Goal: Information Seeking & Learning: Compare options

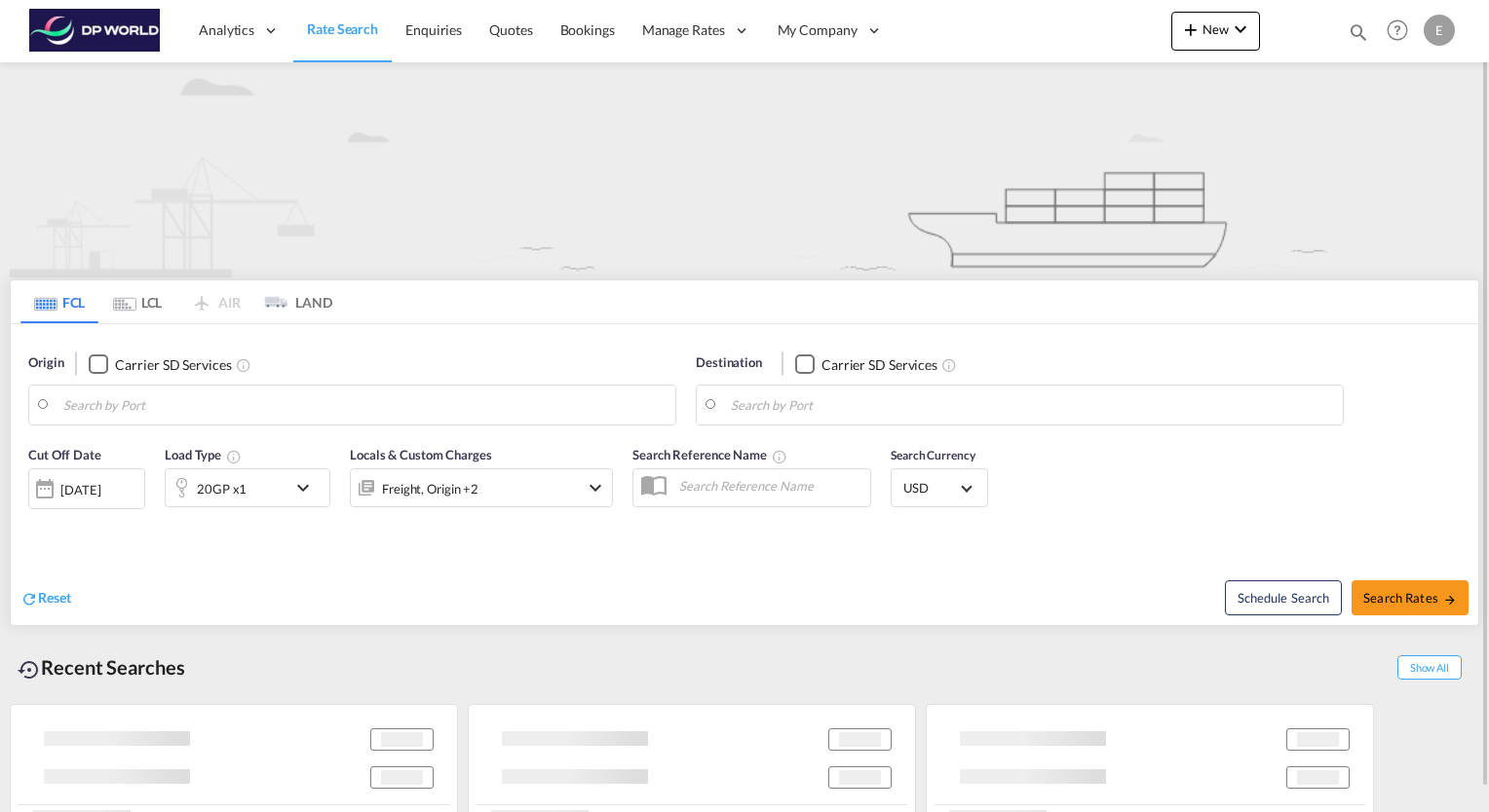
type input "[GEOGRAPHIC_DATA], [GEOGRAPHIC_DATA], USHOU"
type input "[GEOGRAPHIC_DATA], DEBRV"
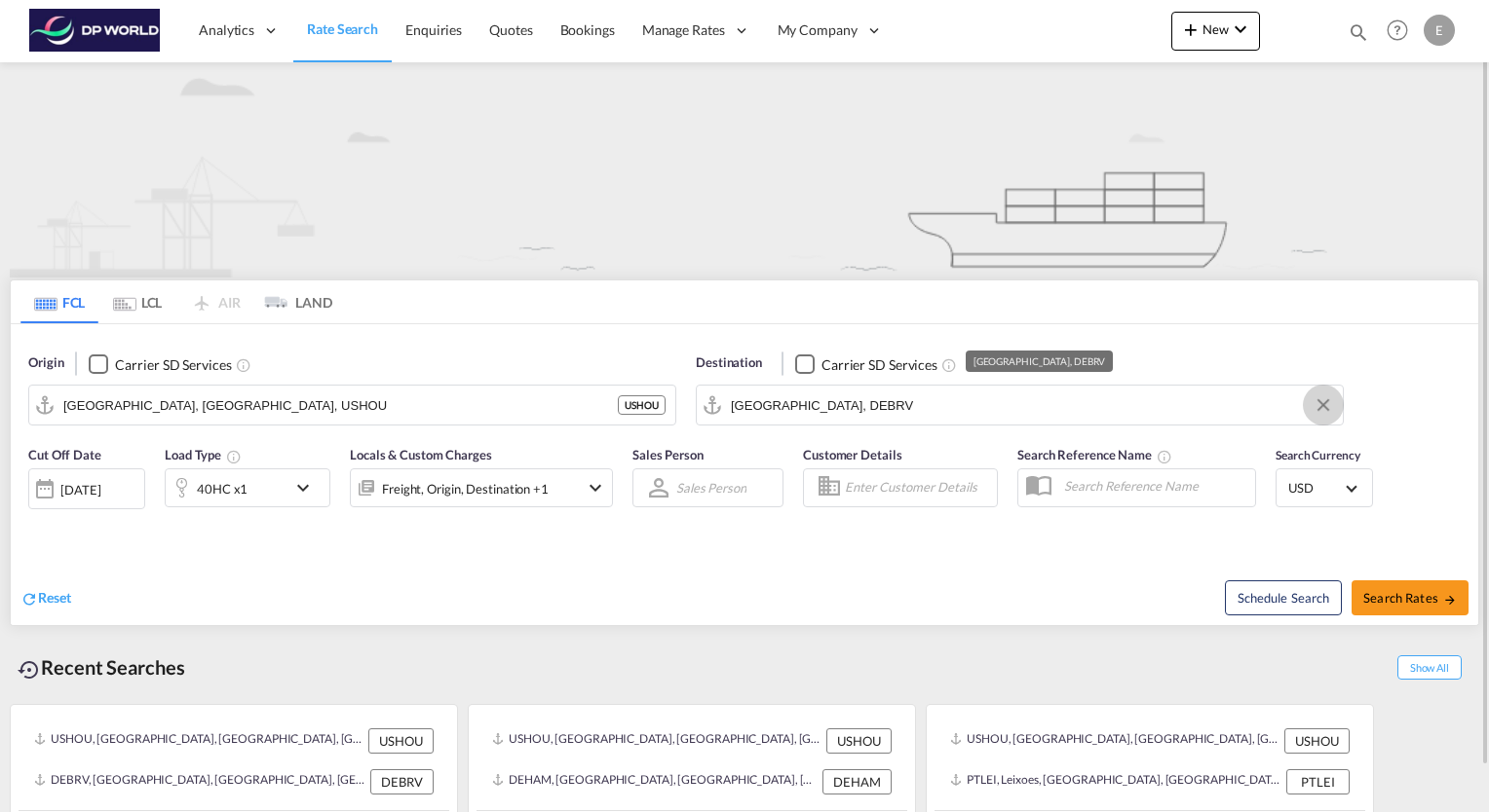
click at [1326, 406] on button "Clear Input" at bounding box center [1323, 406] width 29 height 29
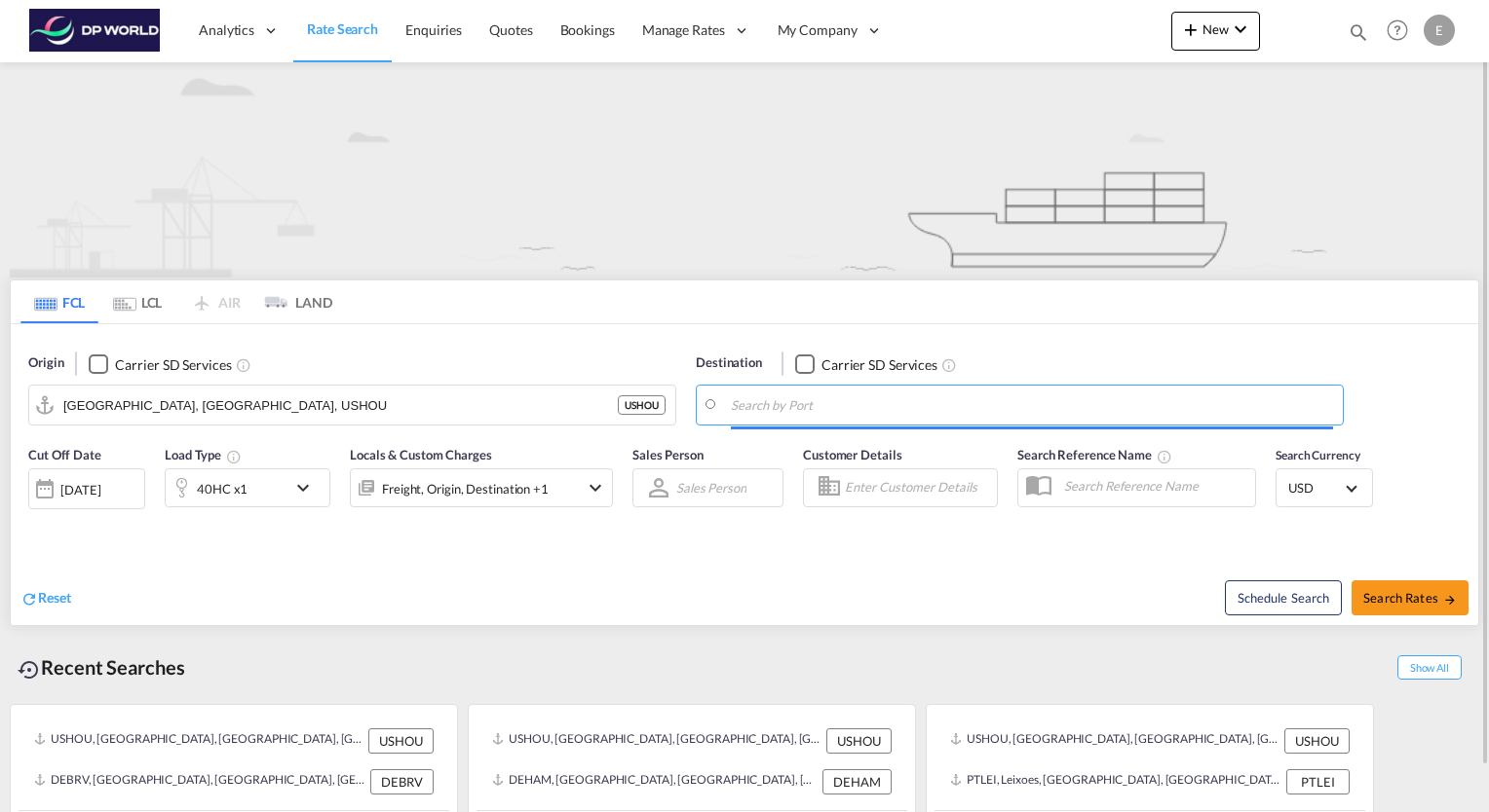
click at [822, 404] on input "Search by Port" at bounding box center [1031, 406] width 602 height 29
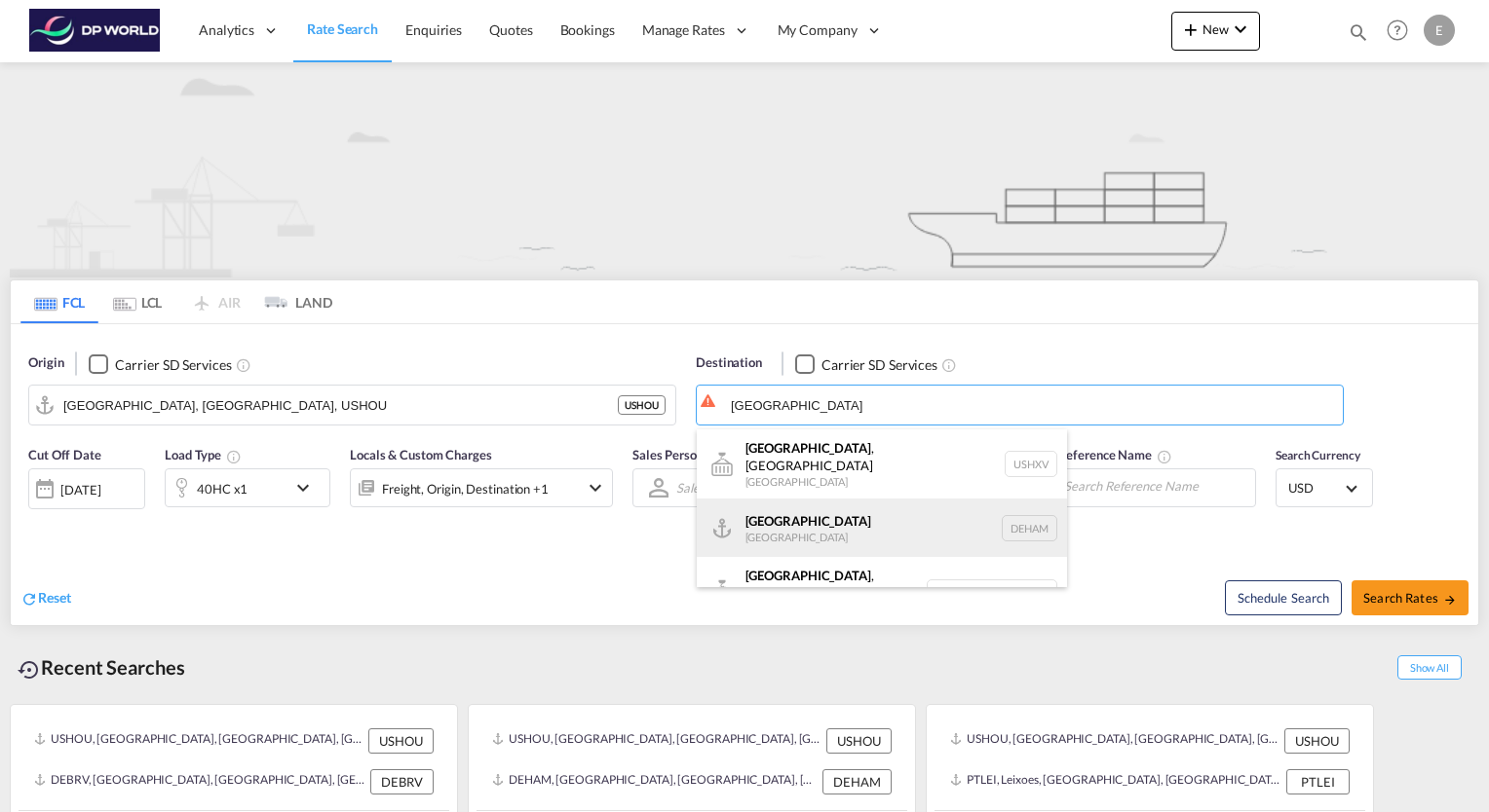
click at [801, 509] on div "Hamburg [GEOGRAPHIC_DATA] [GEOGRAPHIC_DATA]" at bounding box center [882, 527] width 371 height 58
type input "[GEOGRAPHIC_DATA], [GEOGRAPHIC_DATA]"
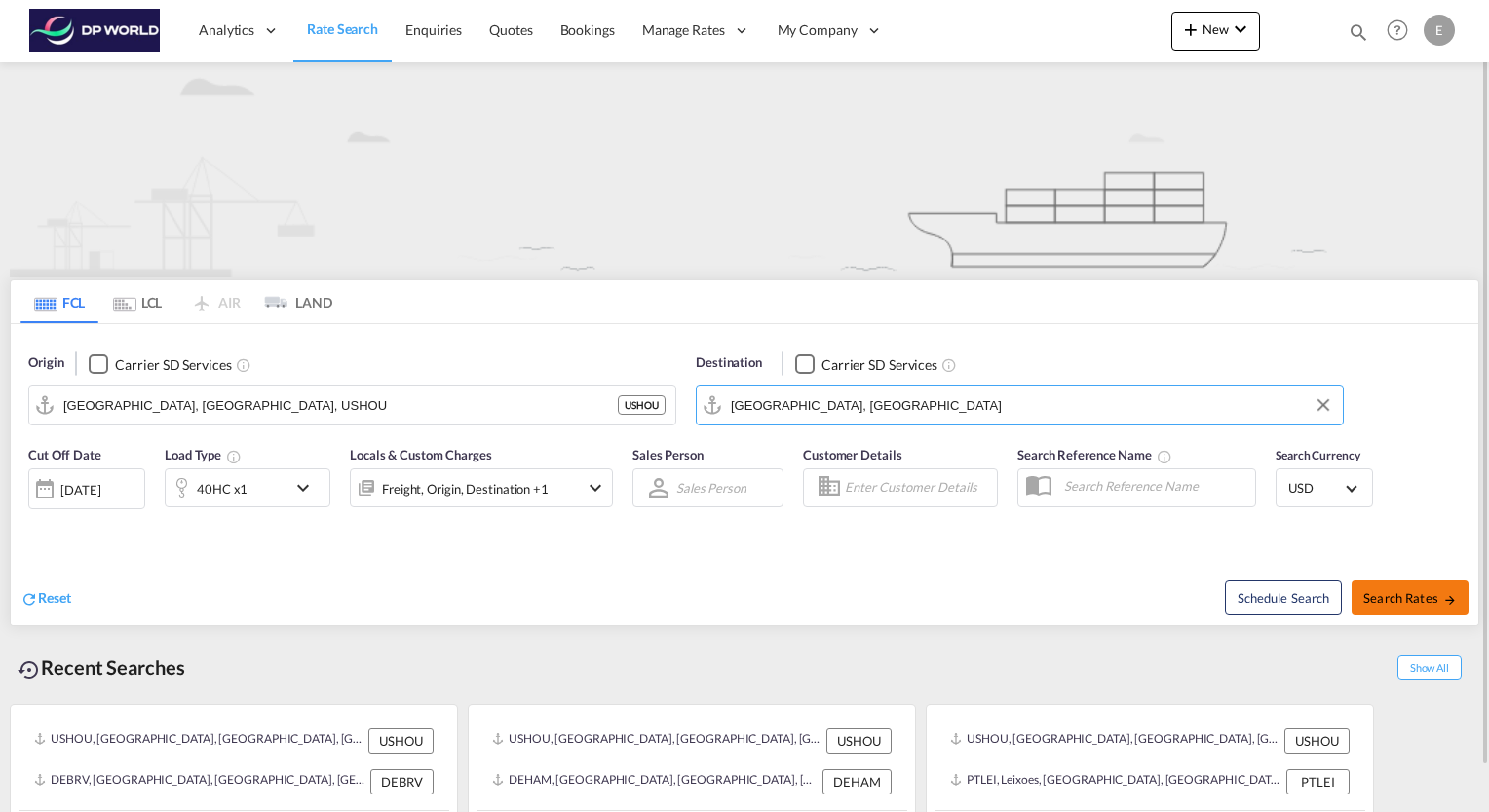
click at [1412, 595] on span "Search Rates" at bounding box center [1410, 598] width 94 height 16
type input "USHOU to DEHAM / [DATE]"
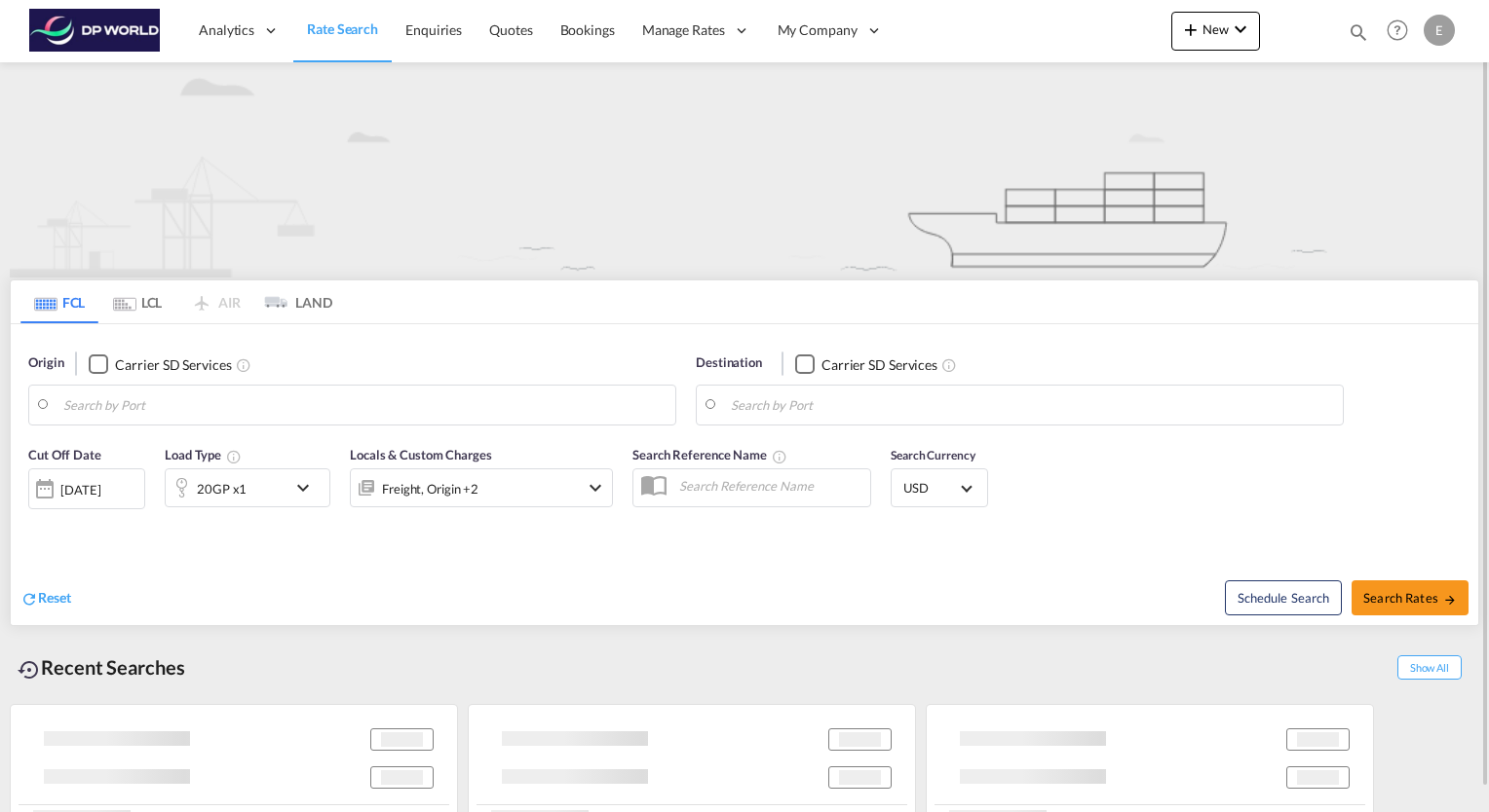
type input "[GEOGRAPHIC_DATA], [GEOGRAPHIC_DATA], USHOU"
type input "Leixoes, PTLEI"
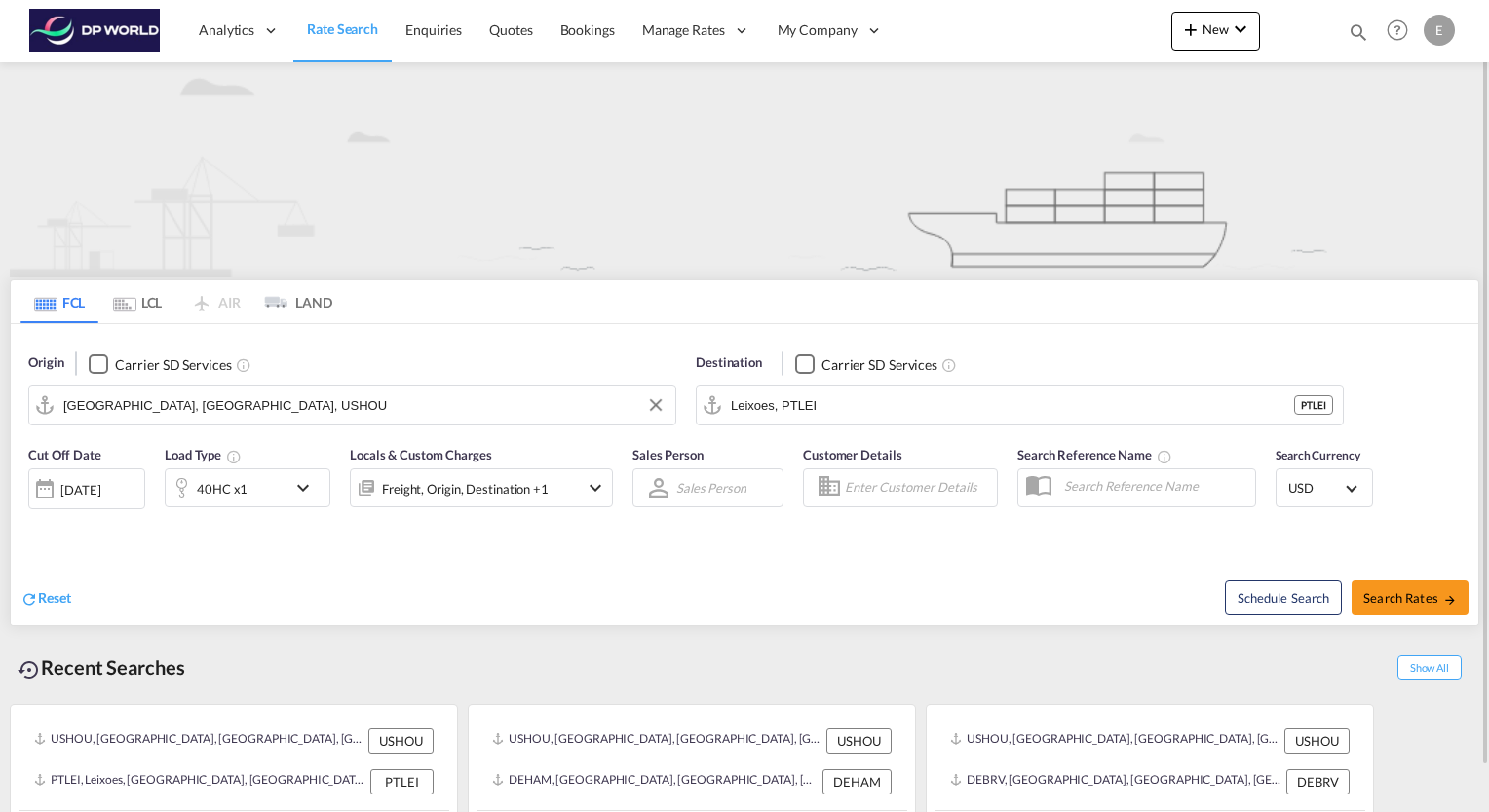
click at [220, 408] on input "[GEOGRAPHIC_DATA], [GEOGRAPHIC_DATA], USHOU" at bounding box center [364, 406] width 602 height 29
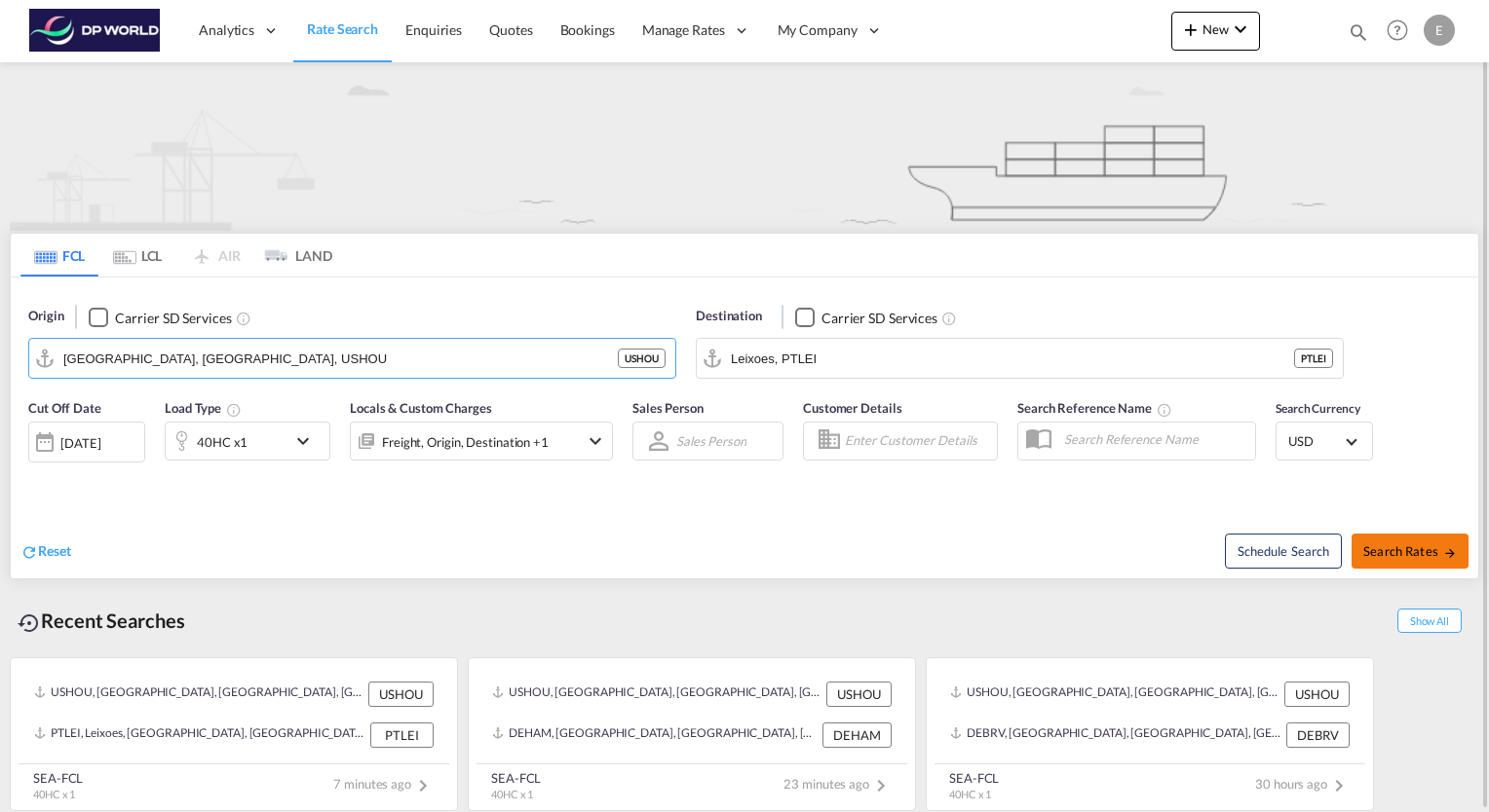
click at [1408, 555] on span "Search Rates" at bounding box center [1410, 551] width 94 height 16
type input "USHOU to PTLEI / 3 Oct 2025"
